Goal: Transaction & Acquisition: Purchase product/service

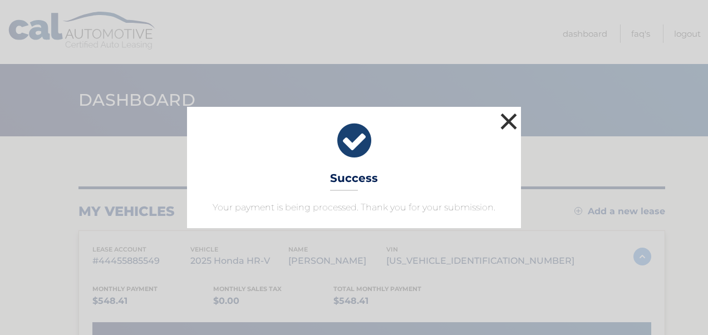
click at [513, 119] on button "×" at bounding box center [509, 121] width 22 height 22
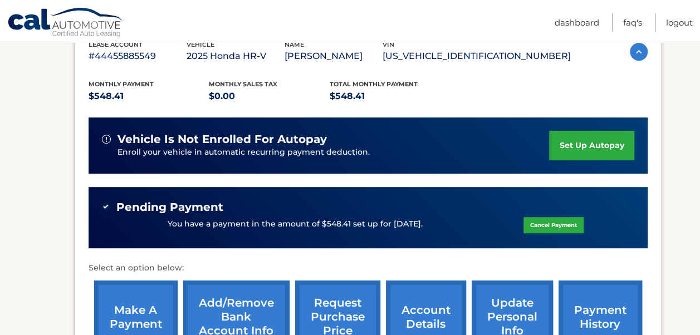
scroll to position [223, 0]
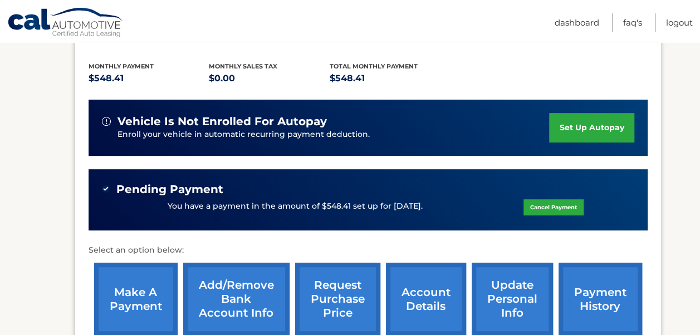
click at [141, 293] on link "make a payment" at bounding box center [135, 299] width 83 height 73
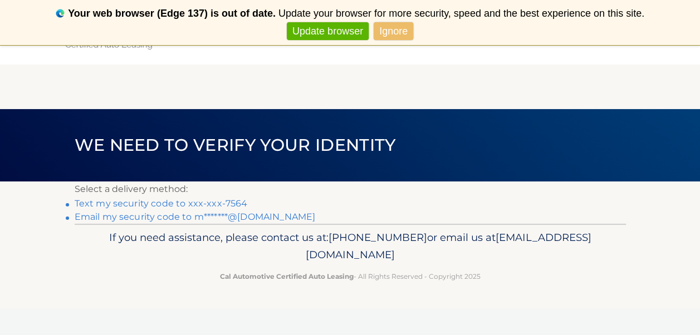
click at [393, 32] on link "Ignore" at bounding box center [393, 31] width 40 height 18
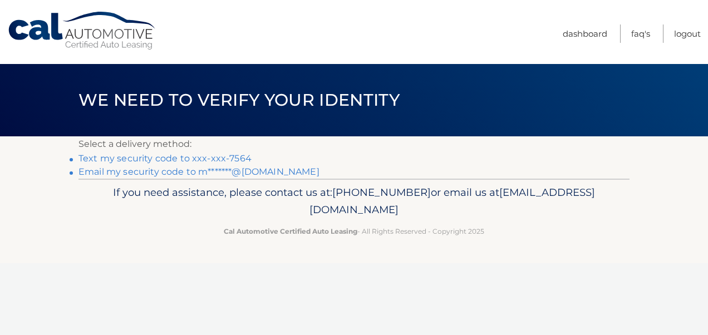
click at [344, 28] on link "Never show again" at bounding box center [353, 31] width 91 height 18
click at [197, 155] on link "Text my security code to xxx-xxx-7564" at bounding box center [164, 158] width 173 height 11
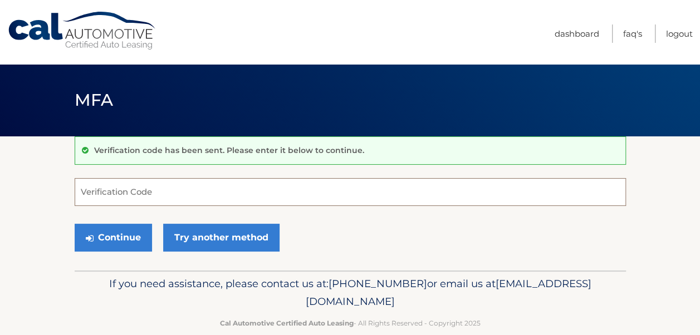
click at [120, 190] on input "Verification Code" at bounding box center [350, 192] width 551 height 28
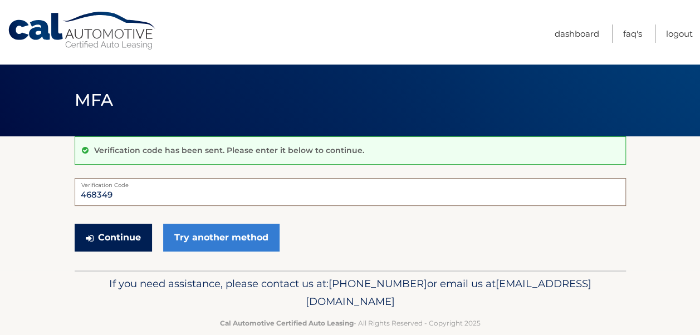
type input "468349"
click at [102, 245] on button "Continue" at bounding box center [113, 238] width 77 height 28
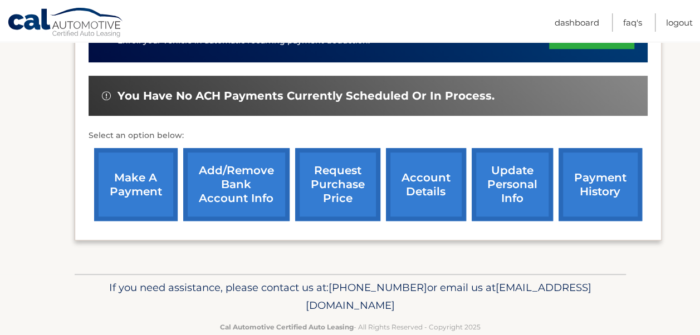
scroll to position [334, 0]
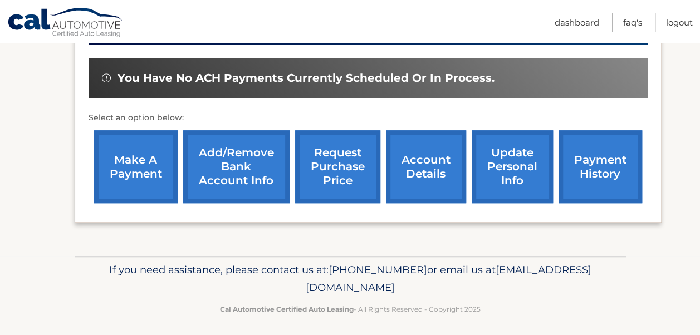
click at [150, 168] on link "make a payment" at bounding box center [135, 166] width 83 height 73
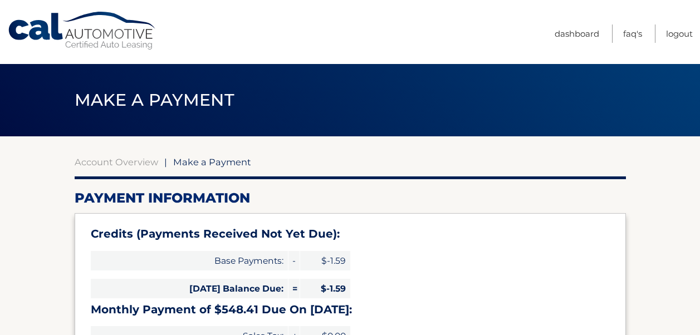
select select "NTc0MjYwODMtMjEwMC00OTVkLWEwODgtZWNiYWI5MmJkNjgx"
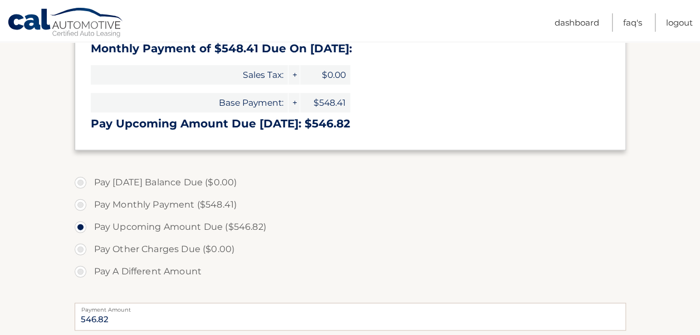
scroll to position [278, 0]
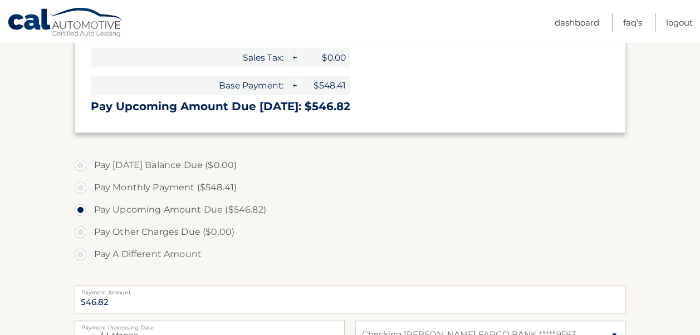
click at [85, 254] on label "Pay A Different Amount" at bounding box center [350, 254] width 551 height 22
click at [85, 254] on input "Pay A Different Amount" at bounding box center [84, 252] width 11 height 18
radio input "true"
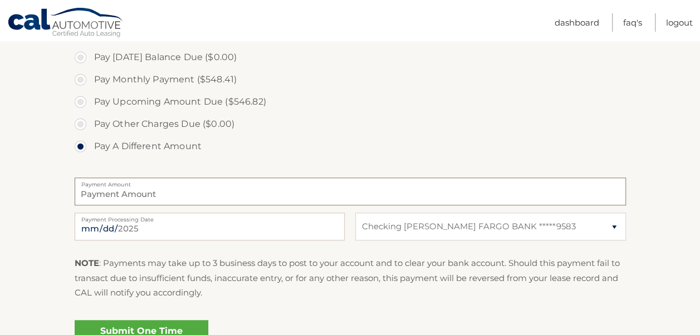
scroll to position [390, 0]
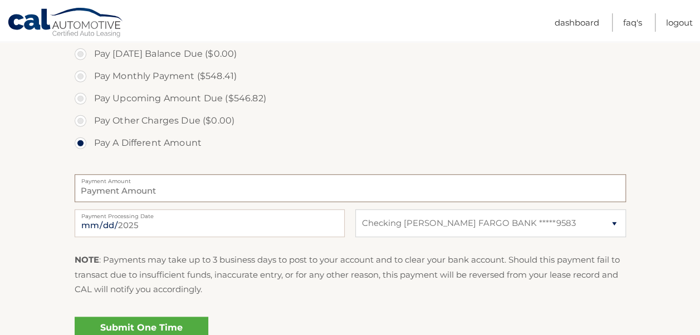
click at [125, 196] on input "Payment Amount" at bounding box center [350, 188] width 551 height 28
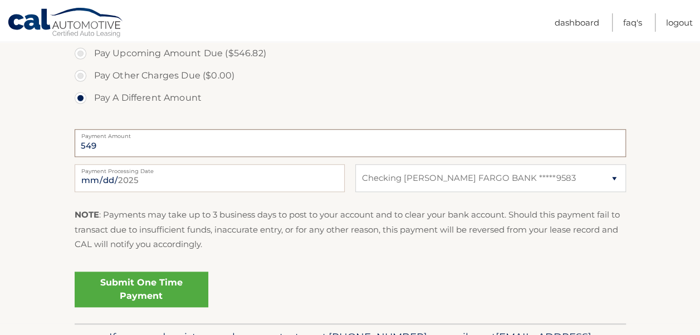
scroll to position [445, 0]
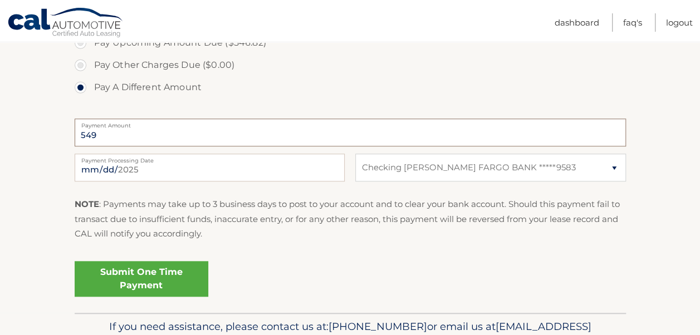
click at [111, 134] on input "549" at bounding box center [350, 133] width 551 height 28
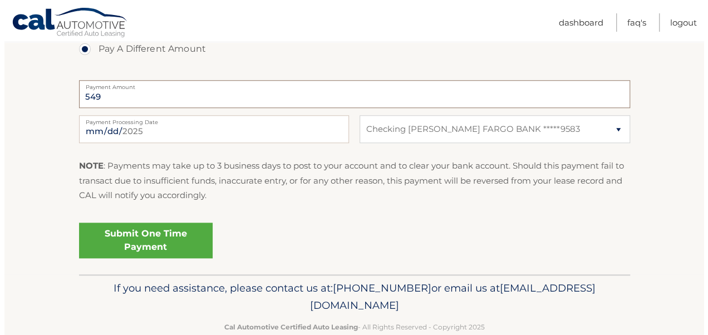
scroll to position [501, 0]
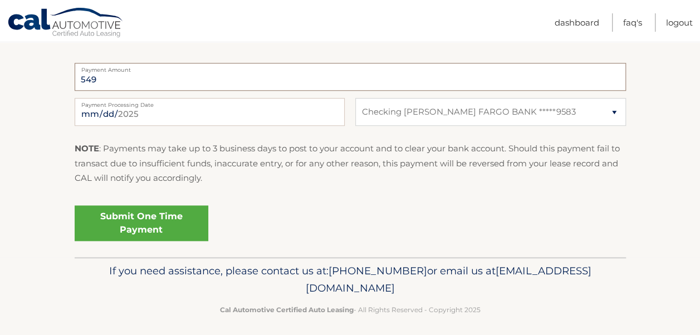
type input "549"
click at [164, 223] on link "Submit One Time Payment" at bounding box center [142, 223] width 134 height 36
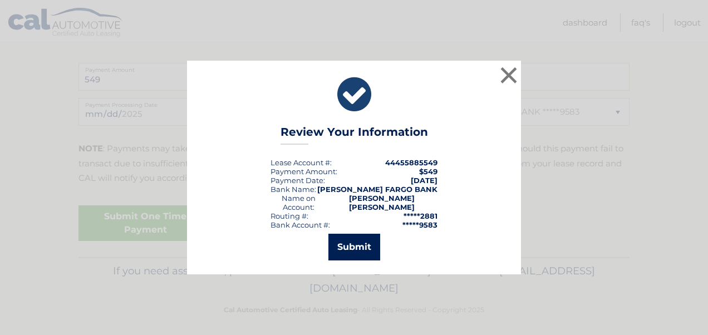
click at [354, 243] on button "Submit" at bounding box center [354, 247] width 52 height 27
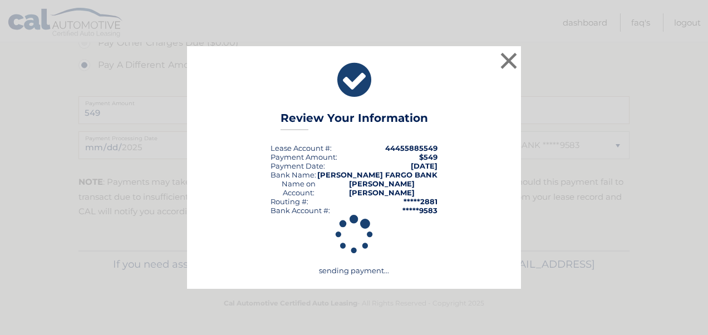
scroll to position [467, 0]
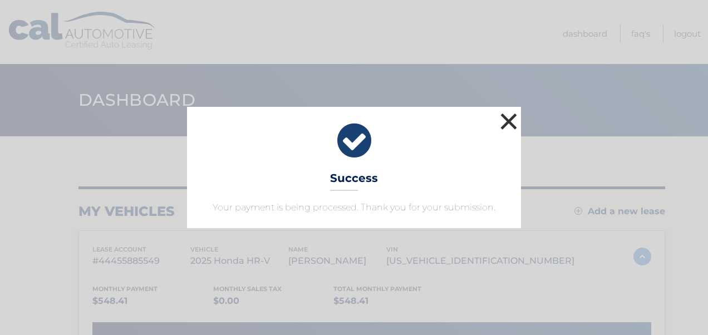
click at [509, 120] on button "×" at bounding box center [509, 121] width 22 height 22
